Goal: Information Seeking & Learning: Learn about a topic

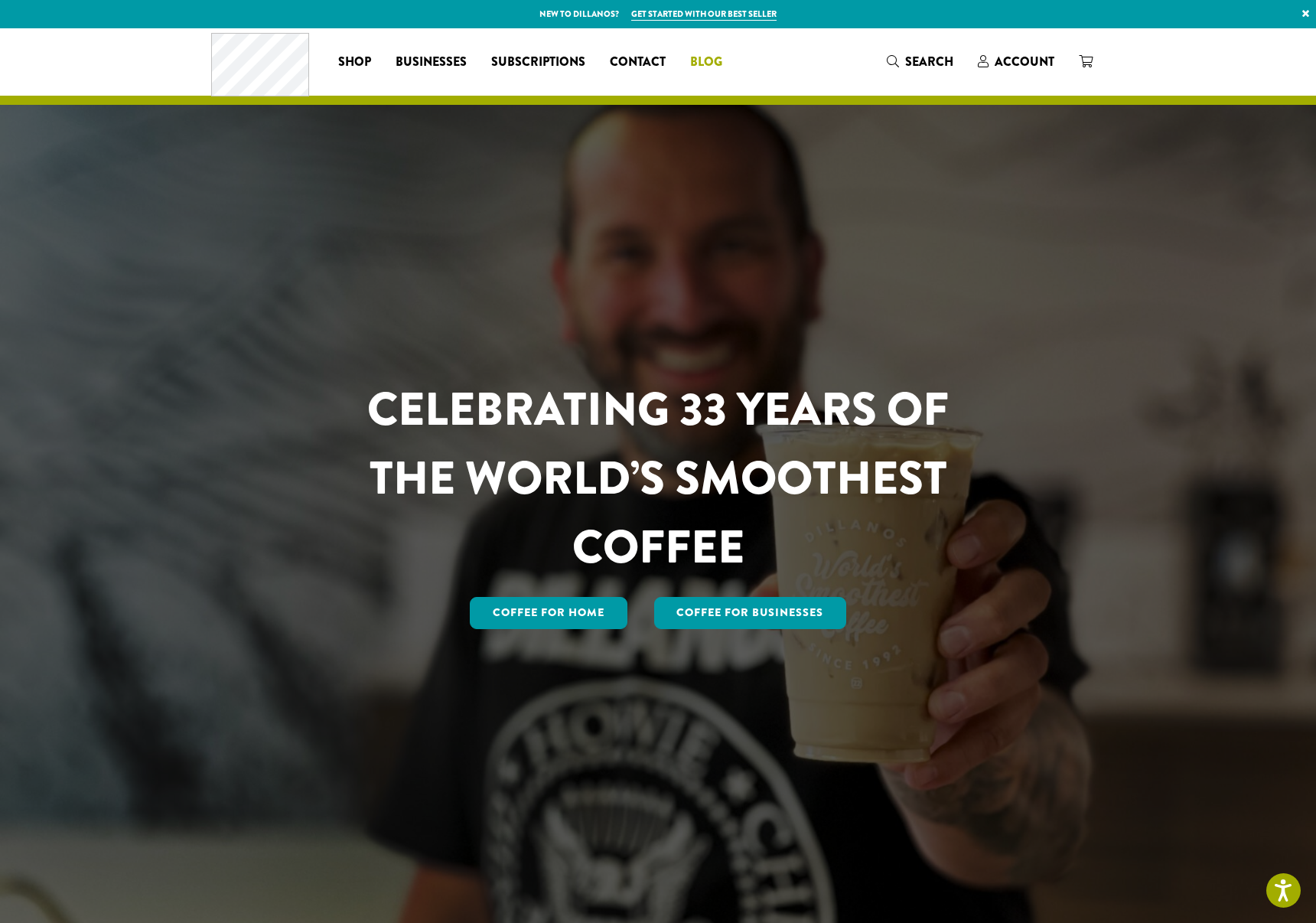
click at [714, 63] on span "Blog" at bounding box center [707, 62] width 32 height 19
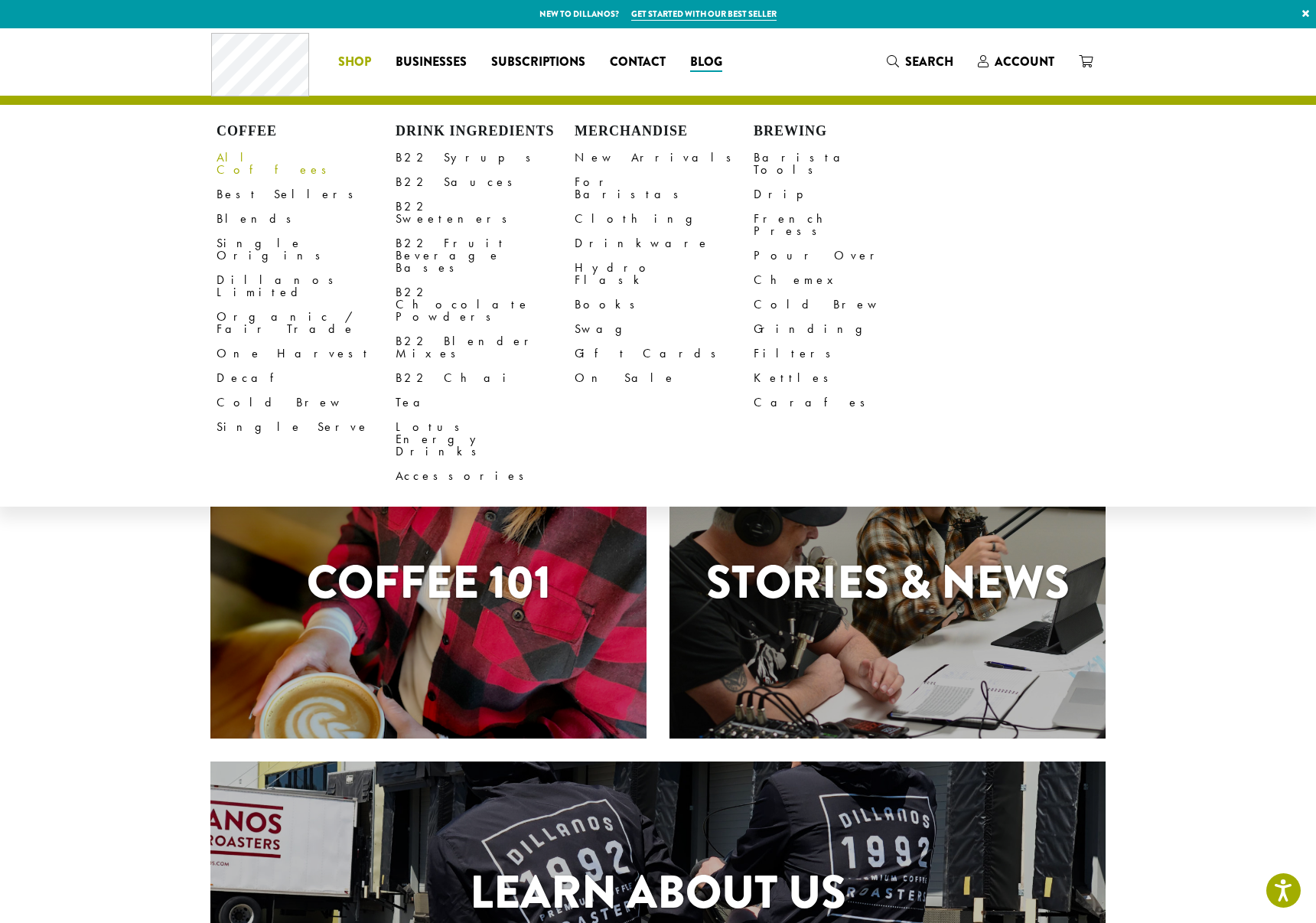
click at [250, 161] on link "All Coffees" at bounding box center [306, 164] width 179 height 37
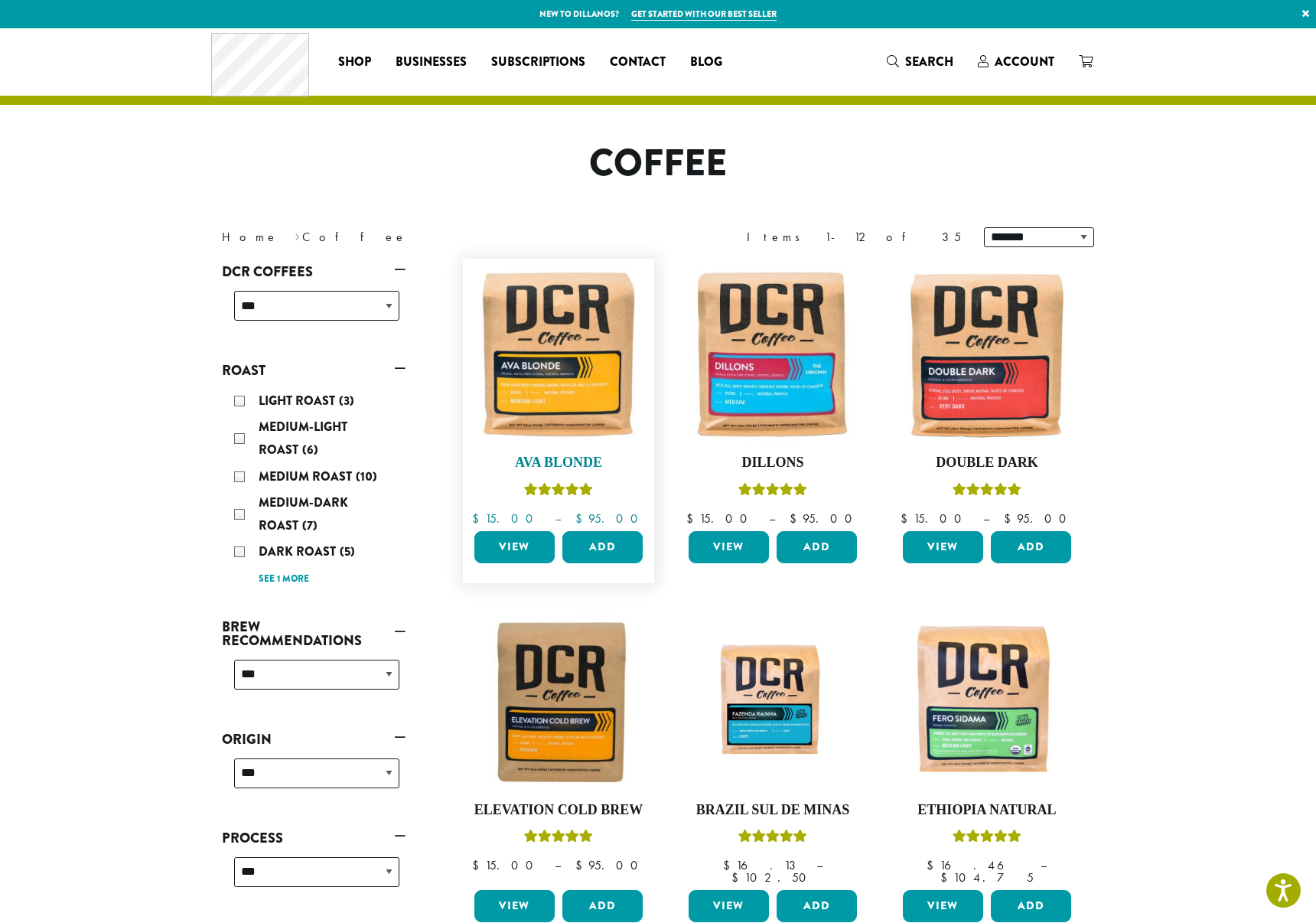
click at [570, 379] on img at bounding box center [559, 354] width 176 height 176
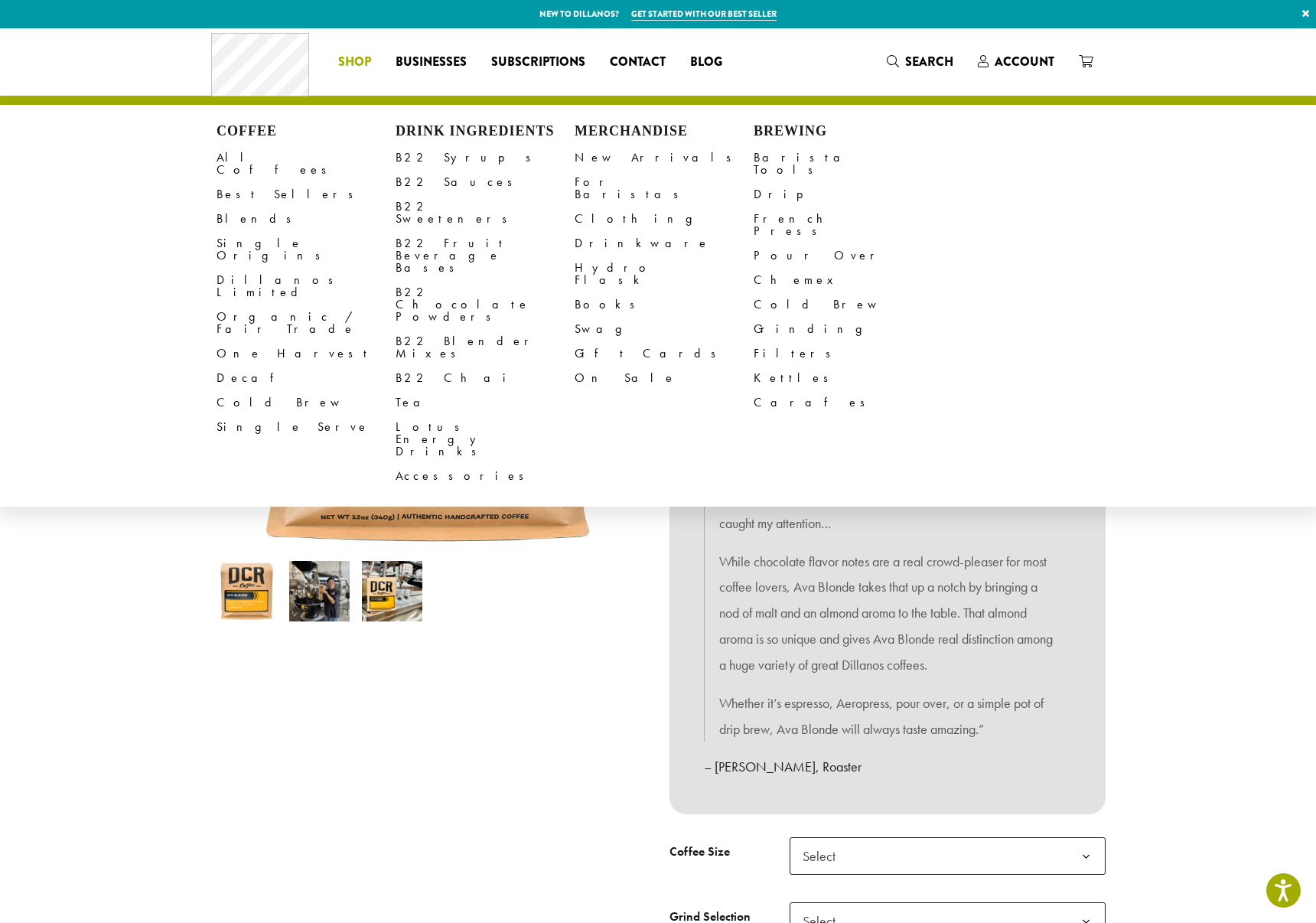
click at [344, 60] on span "Shop" at bounding box center [354, 62] width 33 height 19
click at [253, 157] on link "All Coffees" at bounding box center [306, 164] width 179 height 37
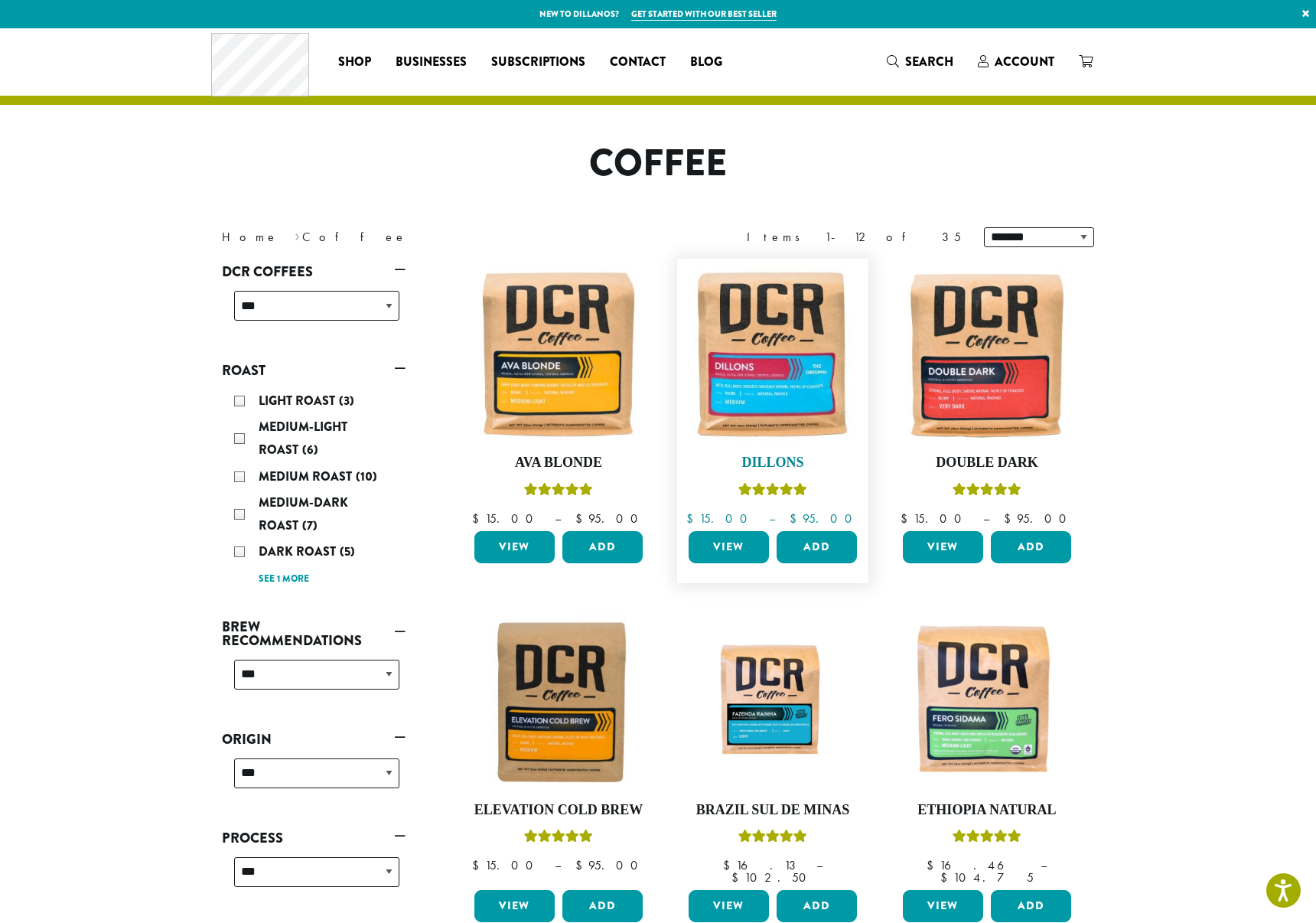
click at [795, 352] on img at bounding box center [773, 354] width 176 height 176
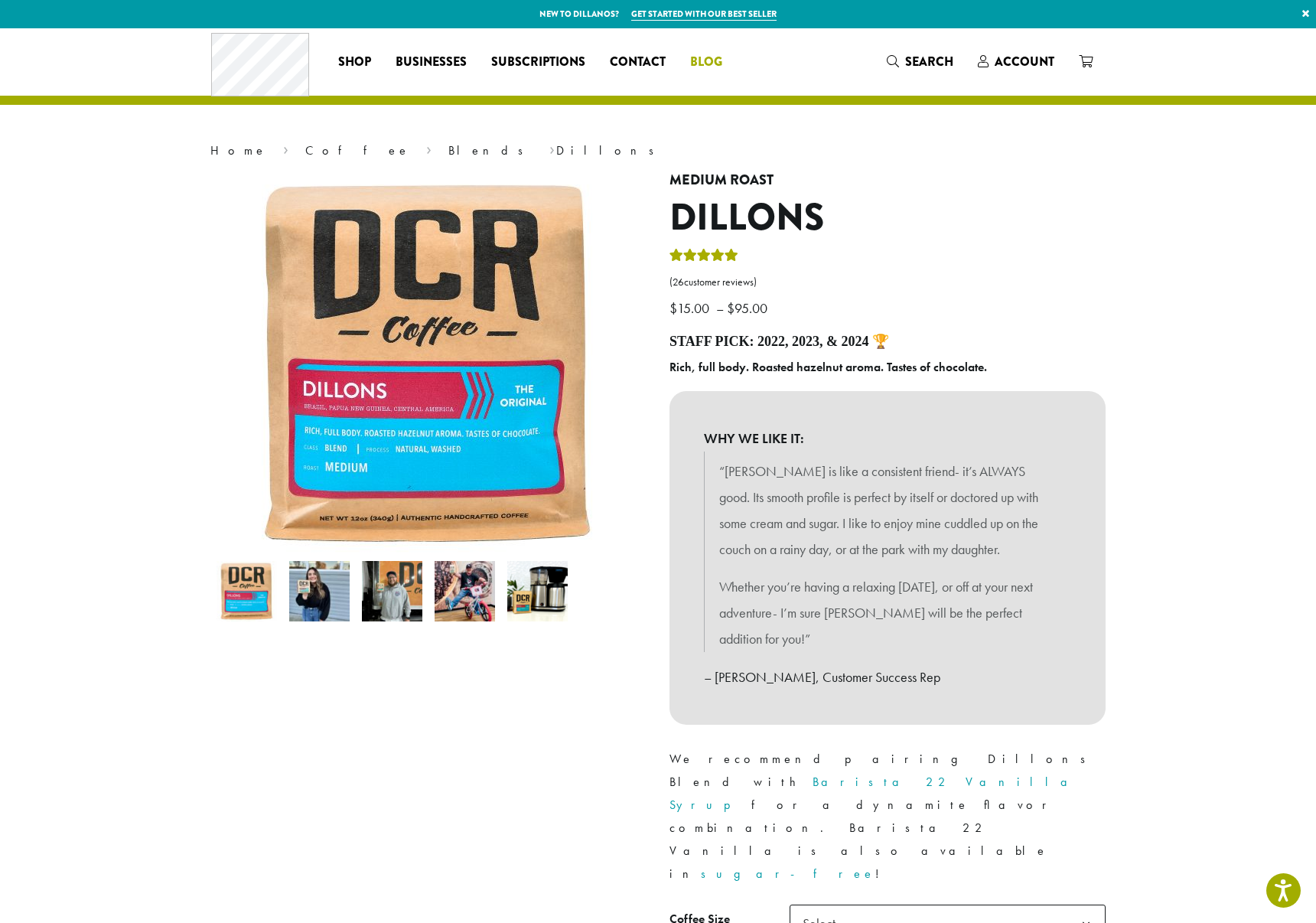
click at [701, 58] on span "Blog" at bounding box center [707, 62] width 32 height 19
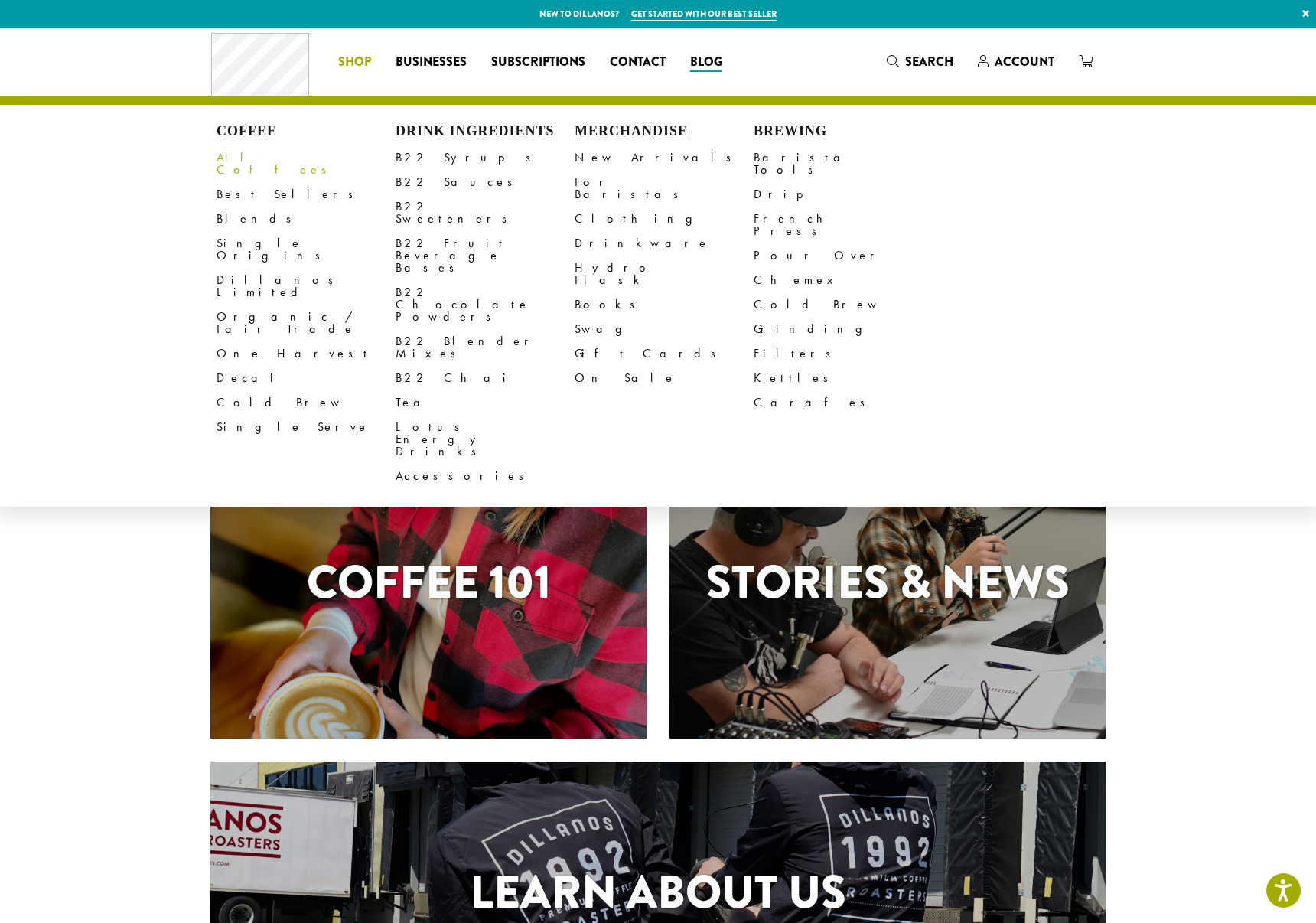
click at [251, 155] on link "All Coffees" at bounding box center [306, 164] width 179 height 37
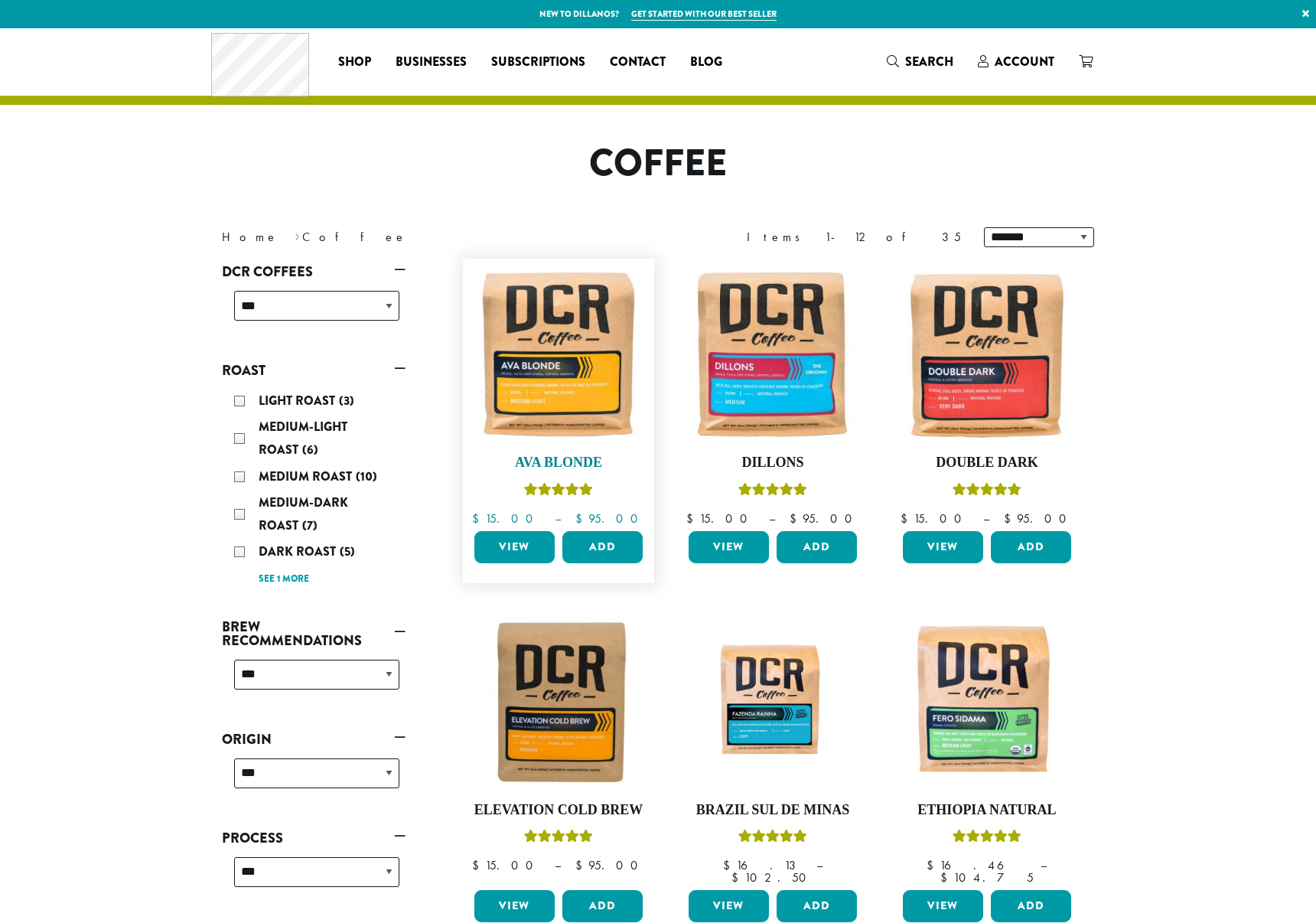
click at [628, 378] on img at bounding box center [559, 354] width 176 height 176
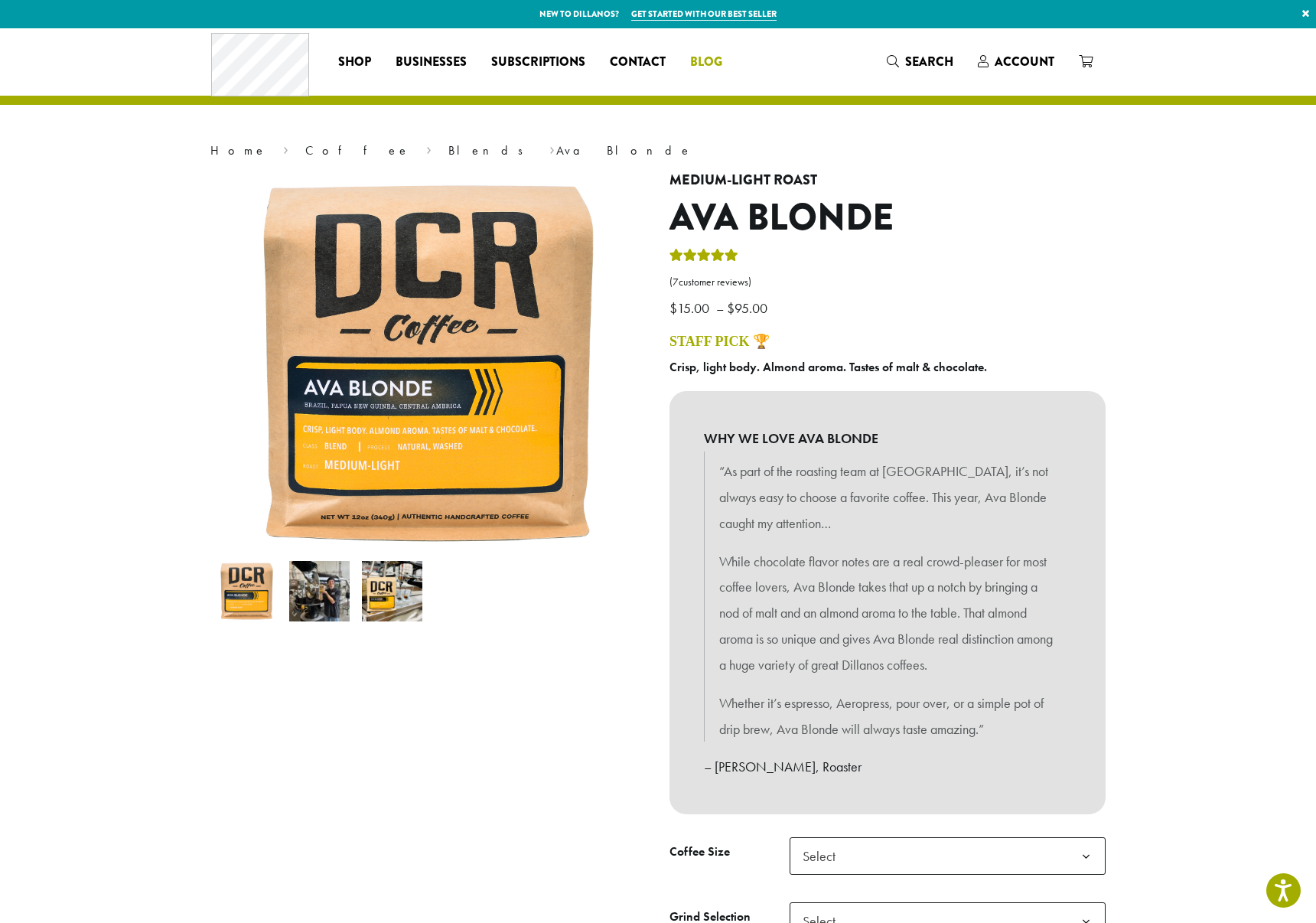
click at [713, 60] on span "Blog" at bounding box center [707, 62] width 32 height 19
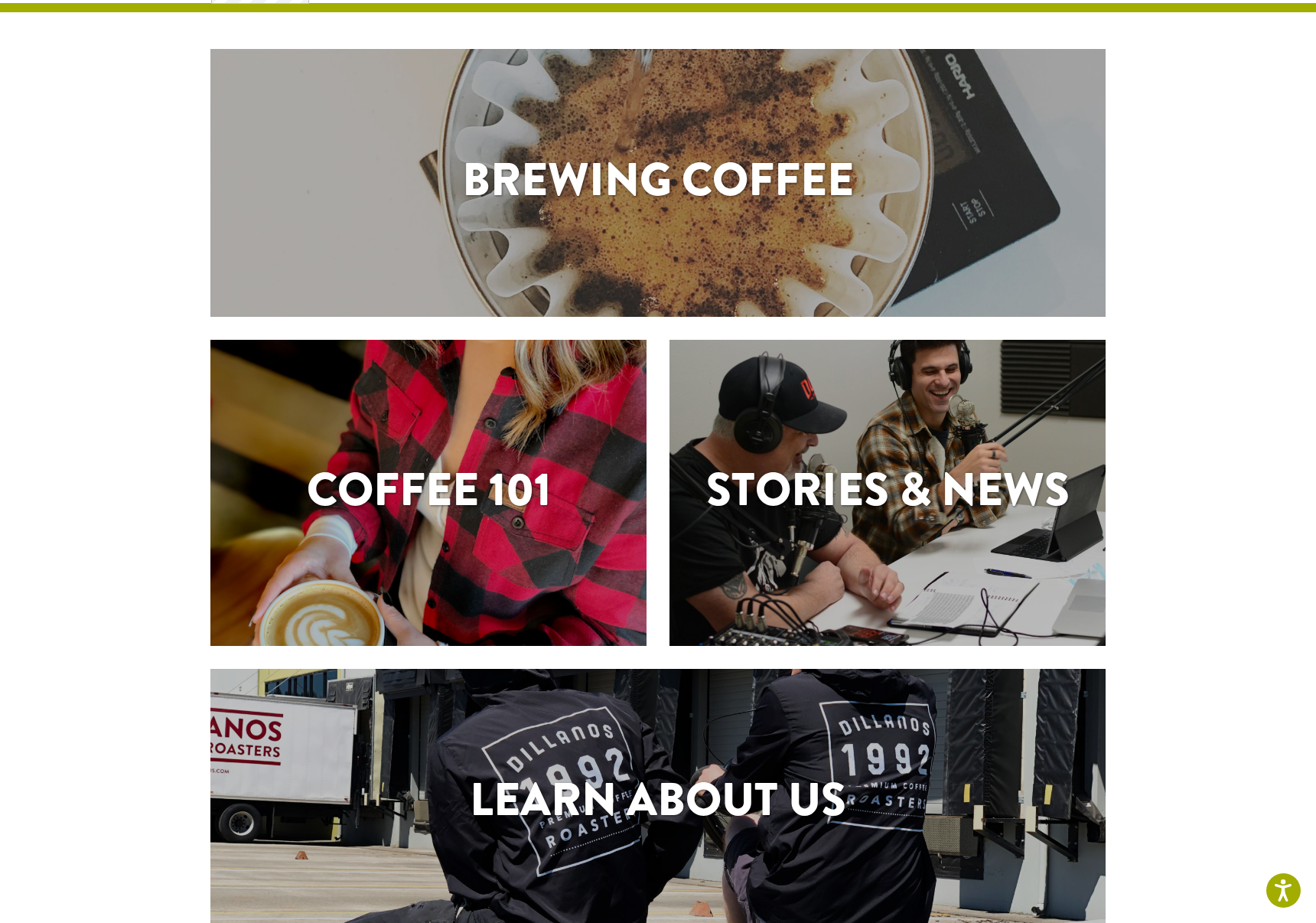
scroll to position [107, 0]
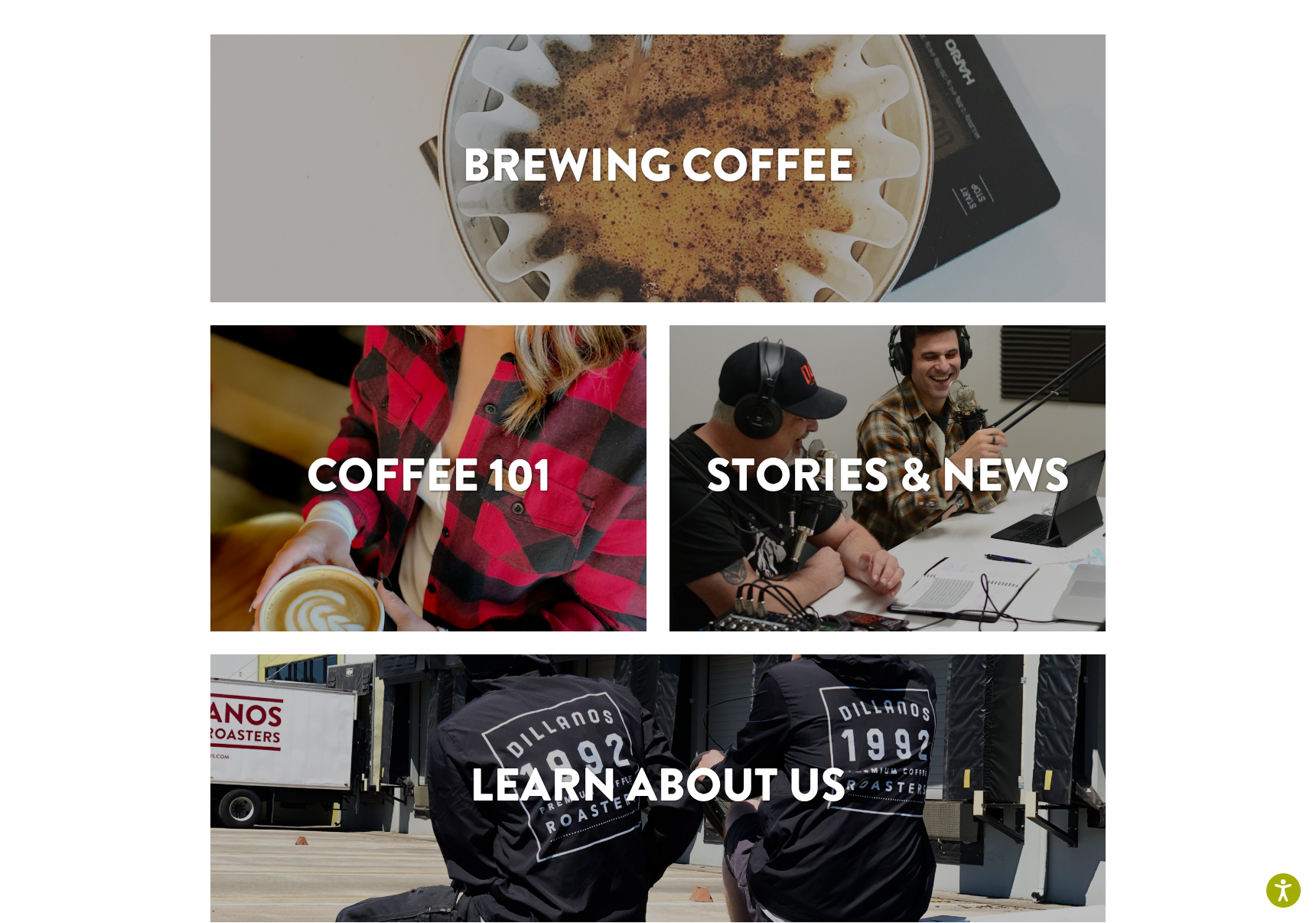
click at [677, 158] on h1 "Brewing Coffee" at bounding box center [658, 165] width 895 height 69
click at [668, 164] on h1 "Brewing Coffee" at bounding box center [658, 165] width 895 height 69
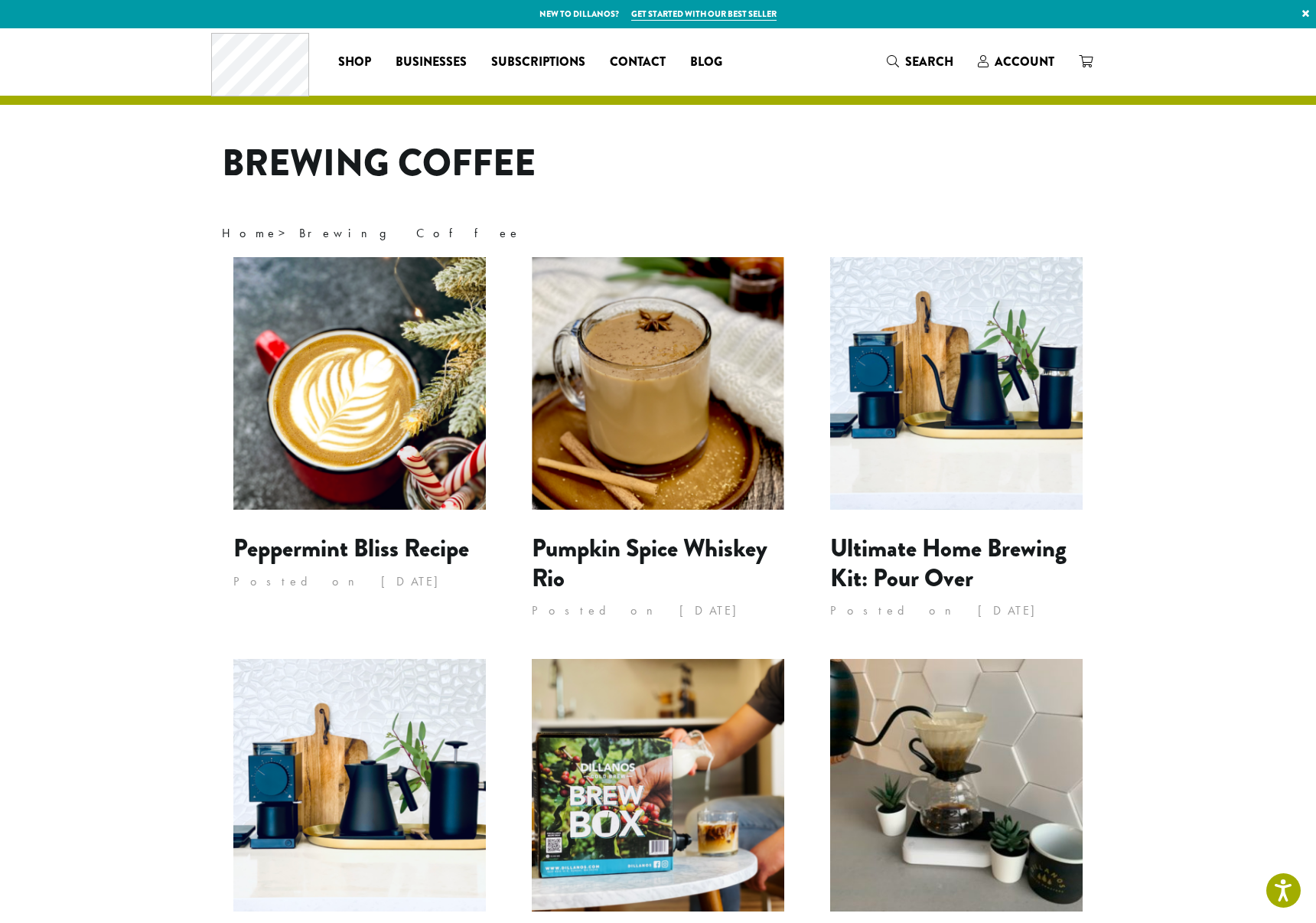
click at [344, 386] on img at bounding box center [360, 383] width 253 height 253
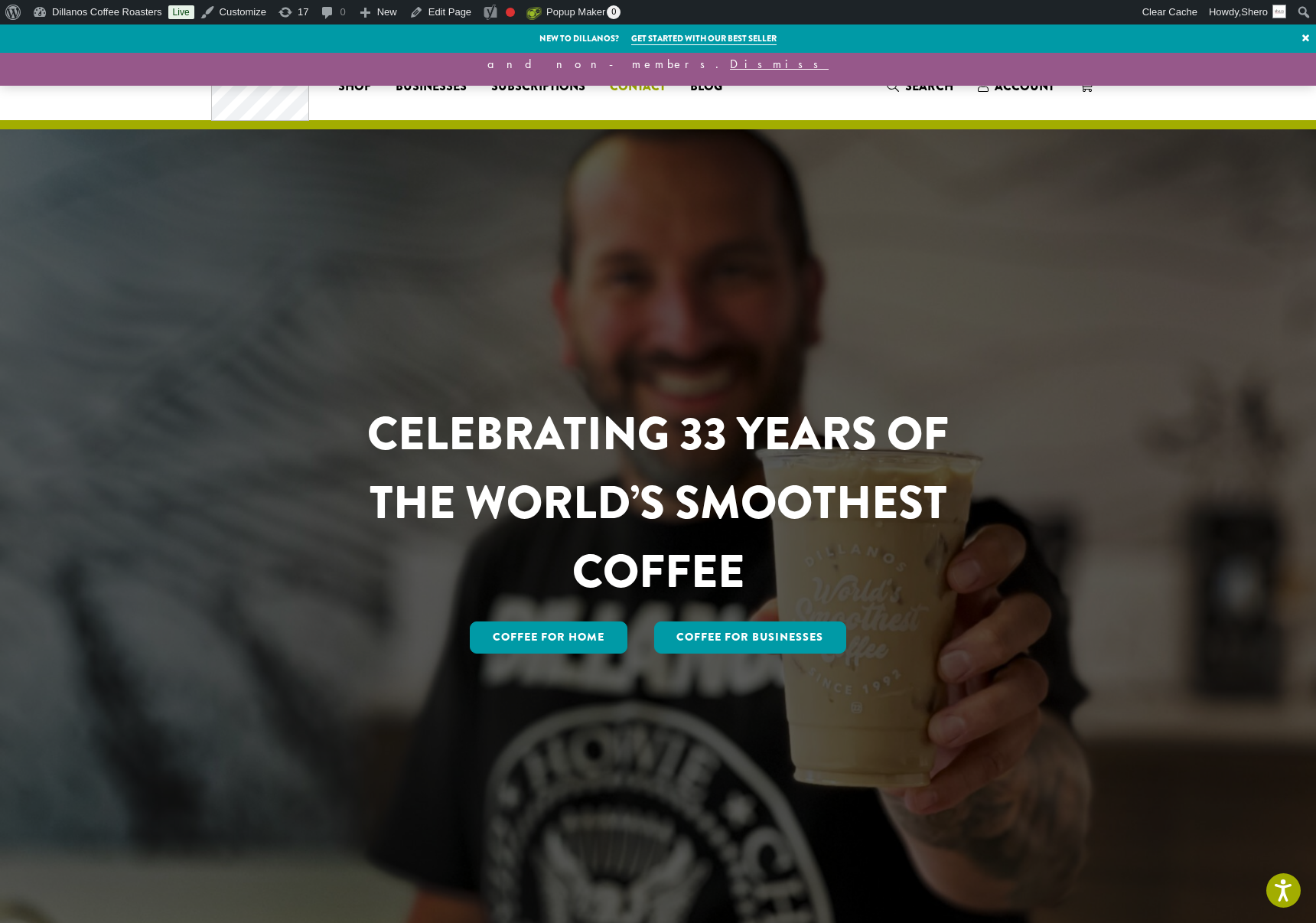
click at [652, 84] on span "Contact" at bounding box center [638, 86] width 56 height 19
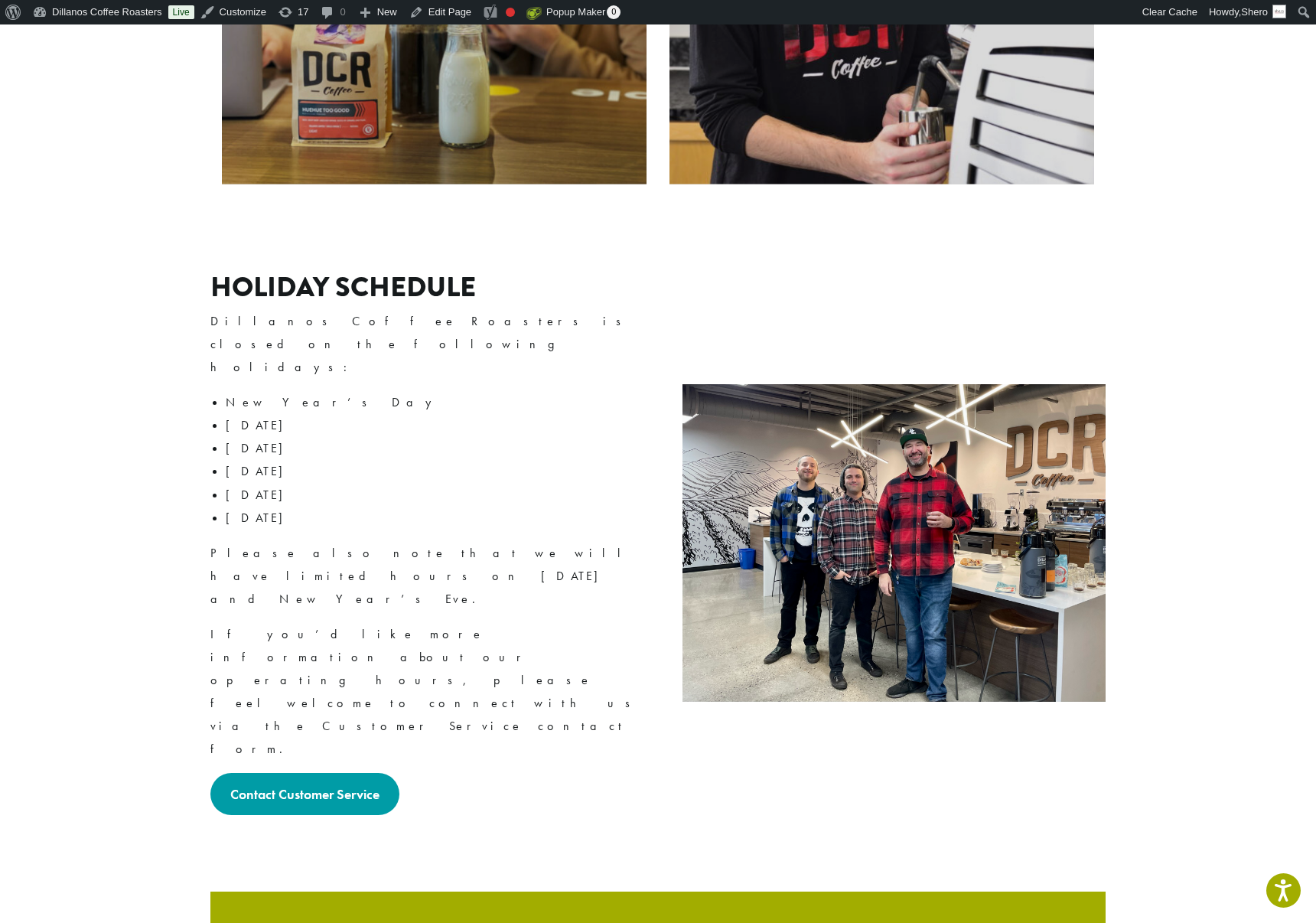
scroll to position [2337, 0]
